Goal: Transaction & Acquisition: Purchase product/service

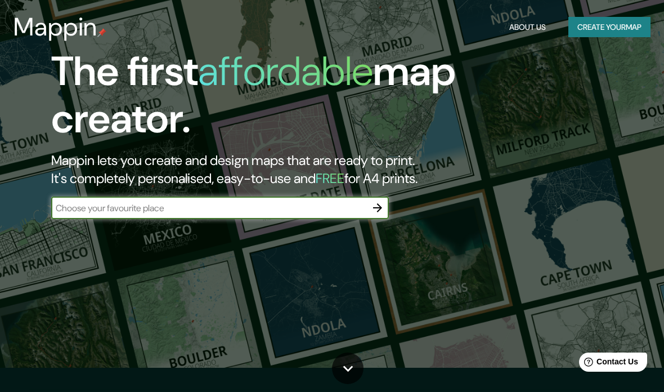
click at [380, 201] on icon "button" at bounding box center [378, 208] width 14 height 14
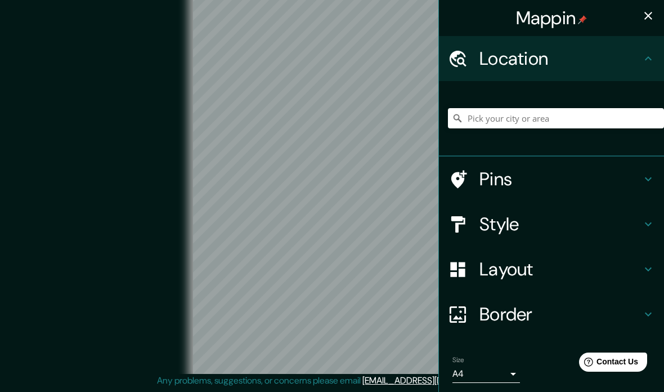
scroll to position [10, 0]
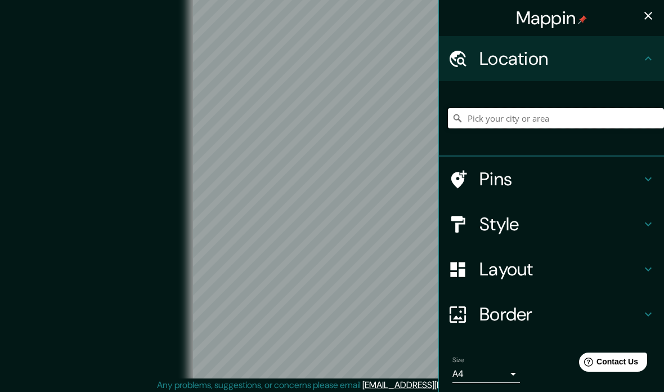
click at [545, 120] on input "Pick your city or area" at bounding box center [556, 118] width 216 height 20
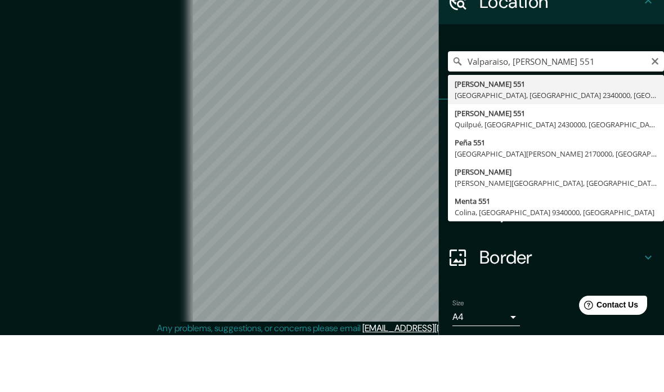
type input "[PERSON_NAME][STREET_ADDRESS]"
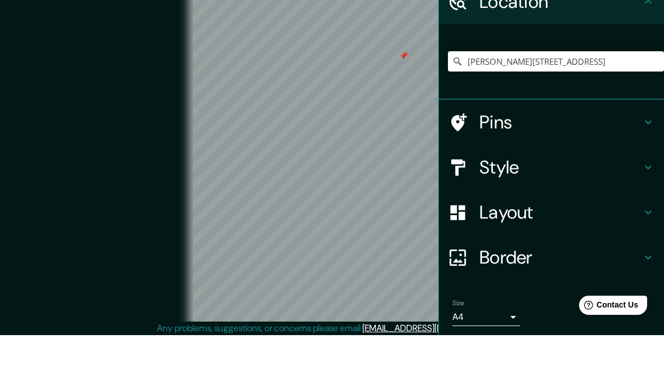
scroll to position [55, 0]
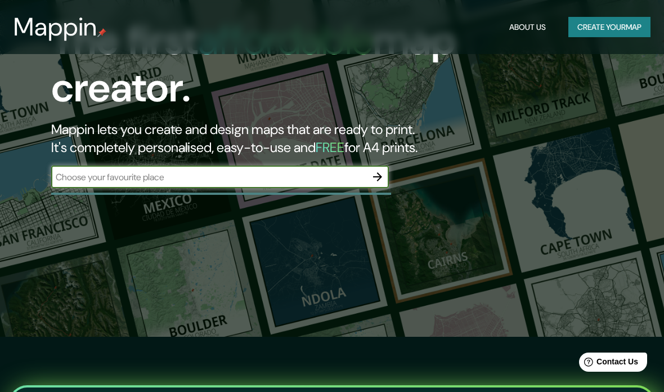
scroll to position [69, 0]
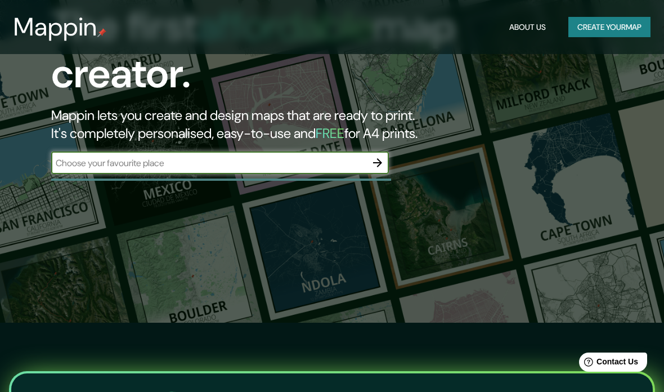
click at [369, 161] on button "button" at bounding box center [377, 162] width 23 height 23
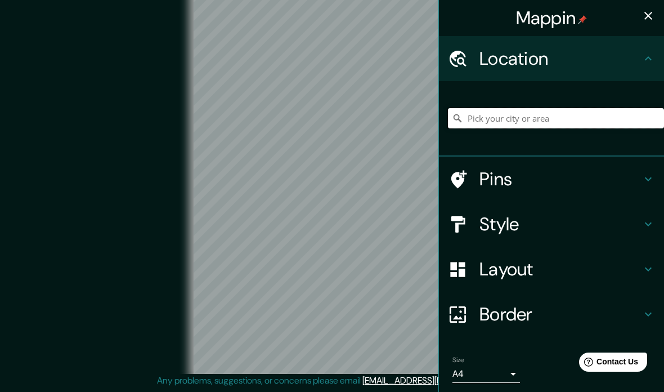
click at [546, 116] on input "Pick your city or area" at bounding box center [556, 118] width 216 height 20
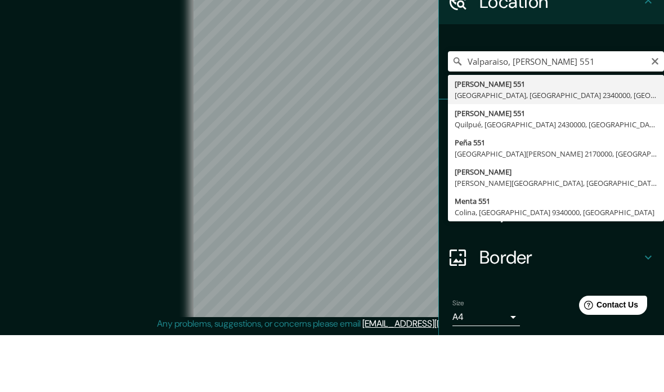
type input "[PERSON_NAME][STREET_ADDRESS]"
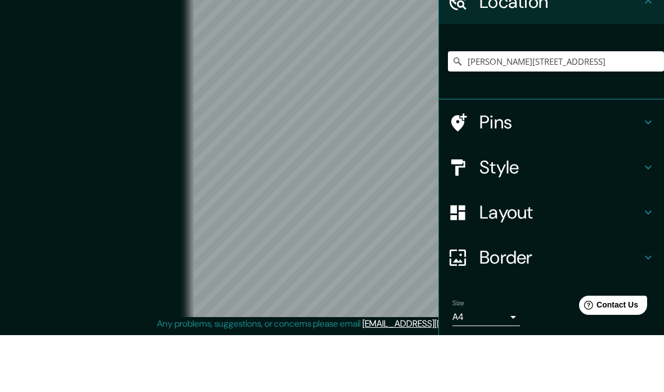
click at [20, 87] on div "© Mapbox © OpenStreetMap Improve this map" at bounding box center [332, 179] width 634 height 388
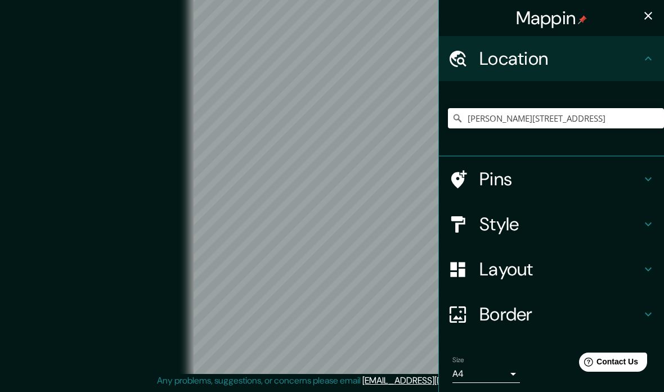
click at [652, 214] on div "Style" at bounding box center [551, 223] width 225 height 45
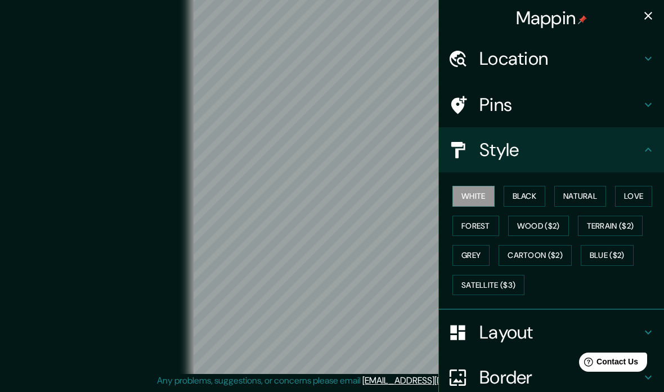
click at [545, 198] on button "Black" at bounding box center [525, 196] width 42 height 21
click at [584, 198] on button "Natural" at bounding box center [580, 196] width 52 height 21
click at [641, 196] on button "Love" at bounding box center [633, 196] width 37 height 21
click at [487, 225] on button "Forest" at bounding box center [475, 226] width 47 height 21
click at [552, 225] on button "Wood ($2)" at bounding box center [538, 226] width 61 height 21
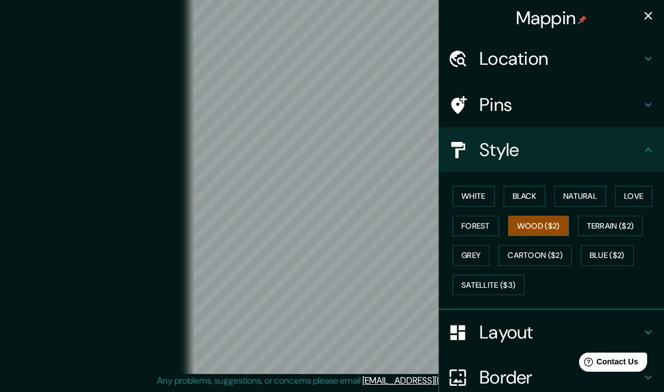
click at [487, 193] on button "White" at bounding box center [473, 196] width 42 height 21
click at [530, 203] on button "Black" at bounding box center [525, 196] width 42 height 21
click at [576, 200] on button "Natural" at bounding box center [580, 196] width 52 height 21
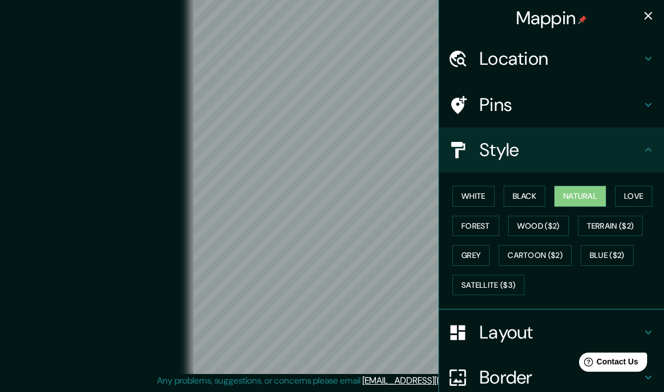
click at [575, 105] on h4 "Pins" at bounding box center [561, 104] width 162 height 23
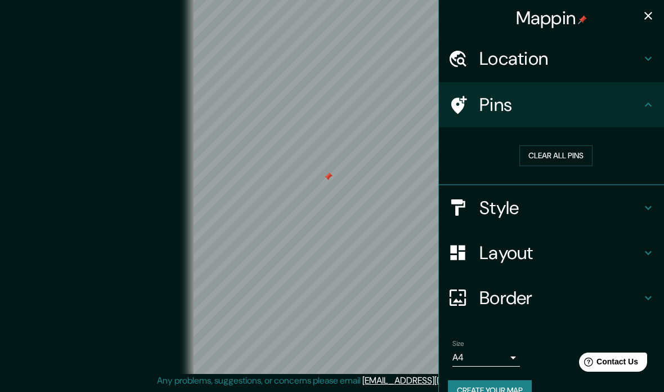
click at [513, 353] on body "Mappin Location [PERSON_NAME][STREET_ADDRESS] Pins Clear all pins Style Layout …" at bounding box center [332, 181] width 664 height 392
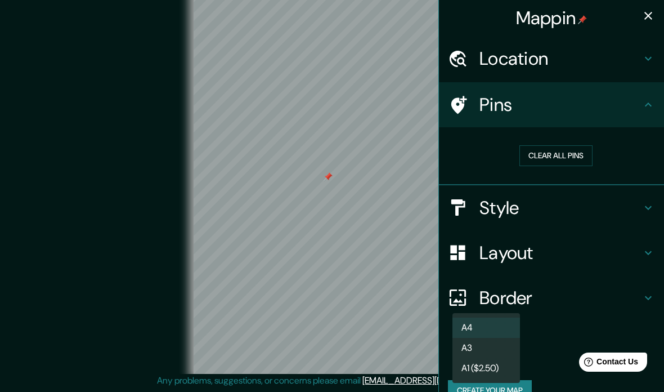
click at [647, 16] on div at bounding box center [332, 196] width 664 height 392
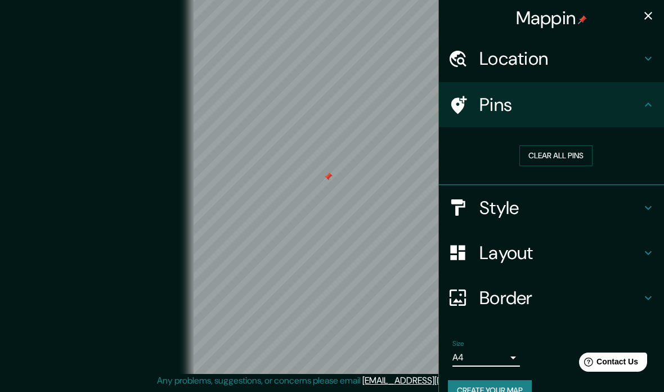
click at [653, 13] on icon "button" at bounding box center [649, 16] width 14 height 14
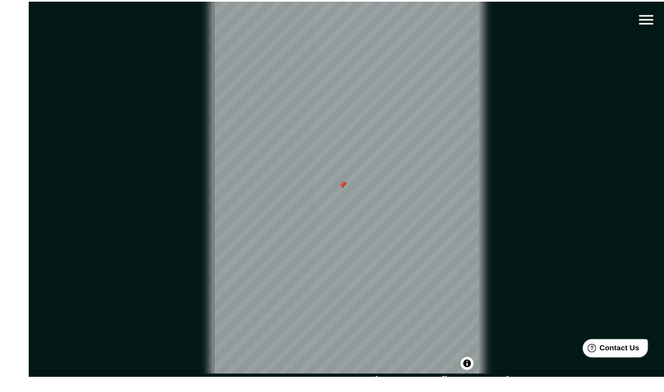
scroll to position [37, 0]
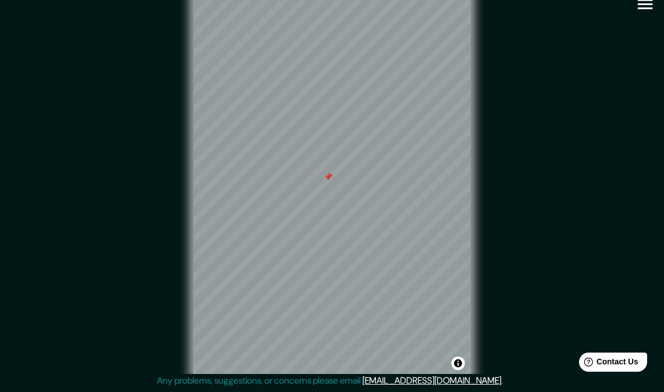
click at [491, 205] on div "© Mapbox © OpenStreetMap Improve this map" at bounding box center [332, 179] width 598 height 352
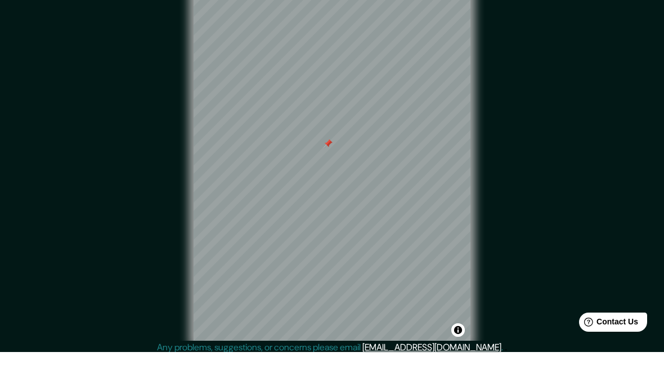
scroll to position [55, 0]
